Goal: Task Accomplishment & Management: Manage account settings

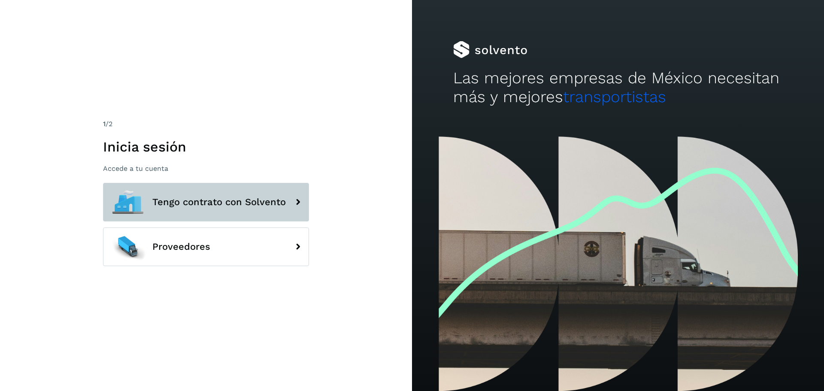
click at [215, 211] on button "Tengo contrato con Solvento" at bounding box center [206, 202] width 206 height 39
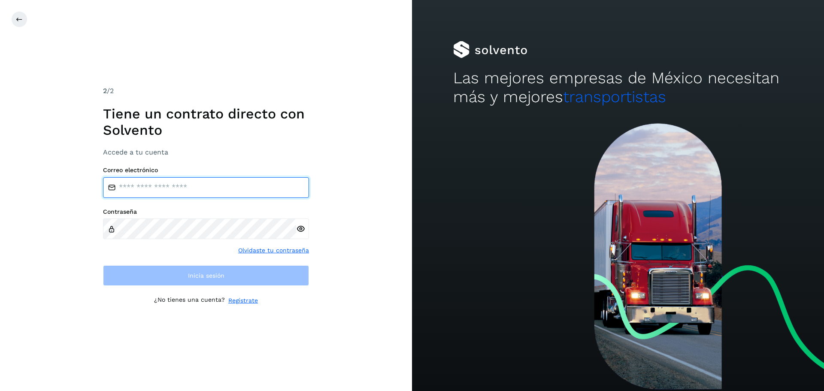
type input "**********"
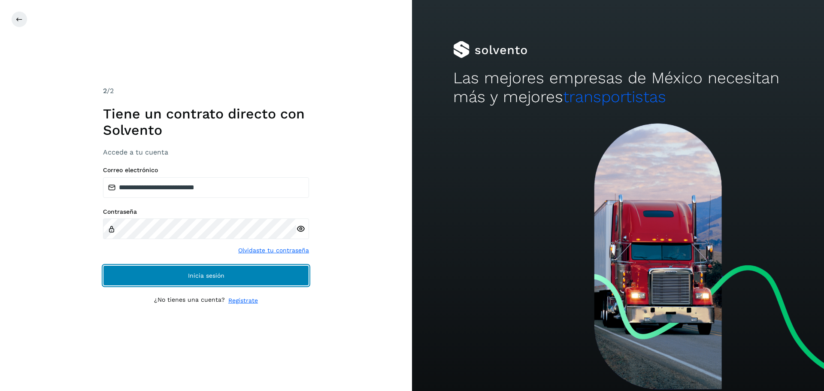
click at [203, 267] on button "Inicia sesión" at bounding box center [206, 275] width 206 height 21
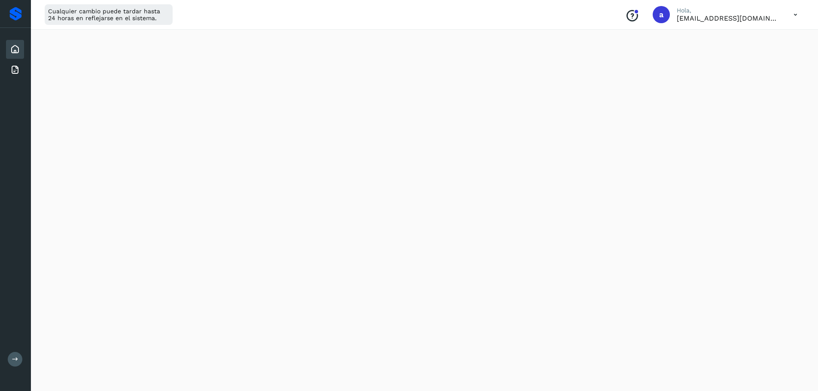
scroll to position [139, 0]
